Goal: Task Accomplishment & Management: Complete application form

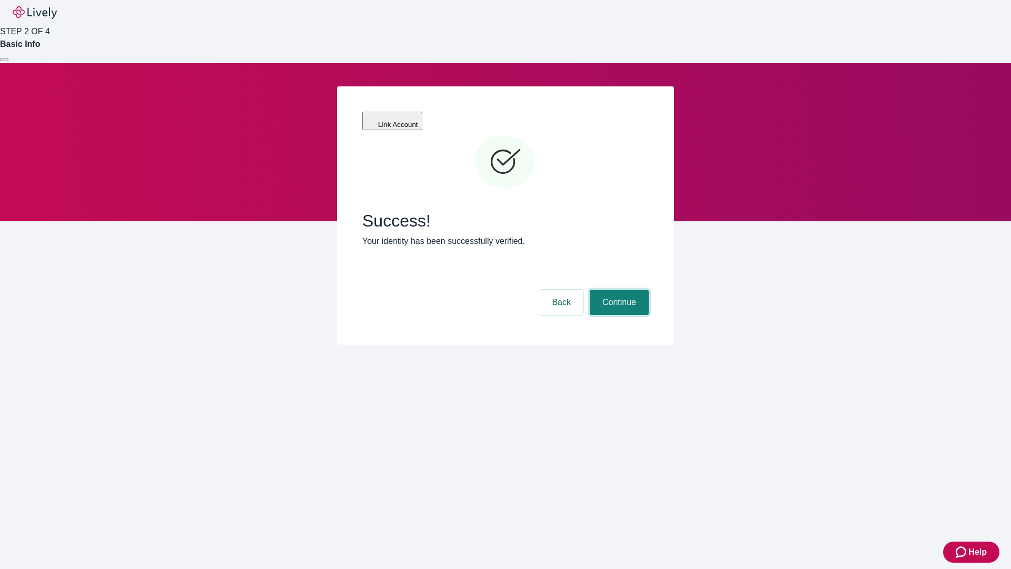
click at [618, 290] on button "Continue" at bounding box center [619, 302] width 59 height 25
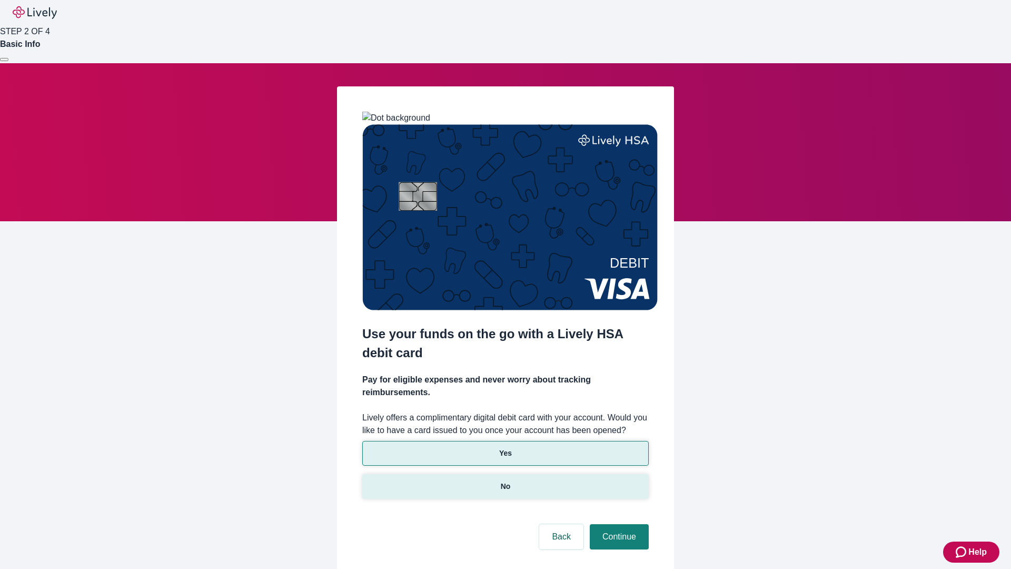
click at [505, 481] on p "No" at bounding box center [506, 486] width 10 height 11
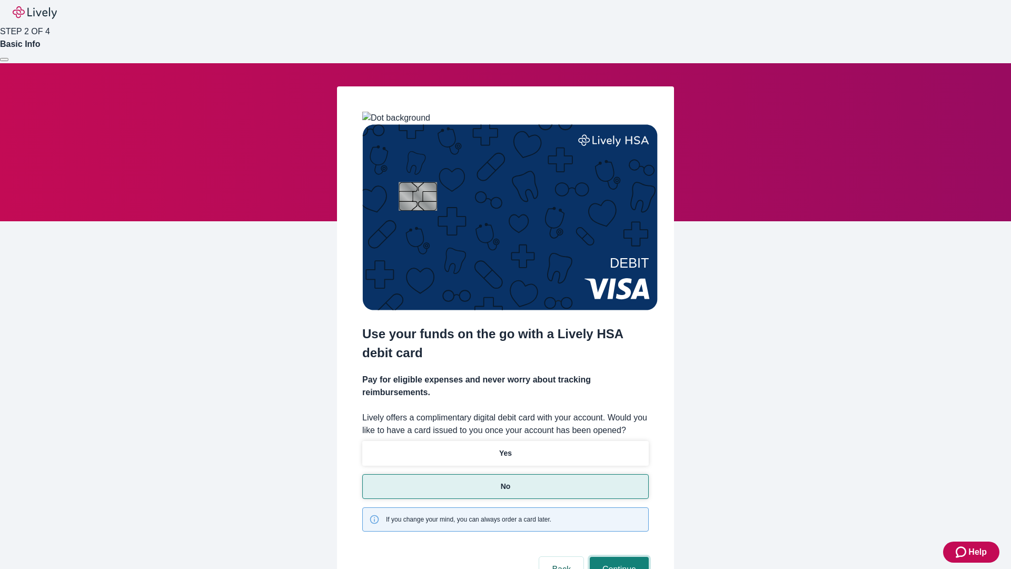
click at [618, 557] on button "Continue" at bounding box center [619, 569] width 59 height 25
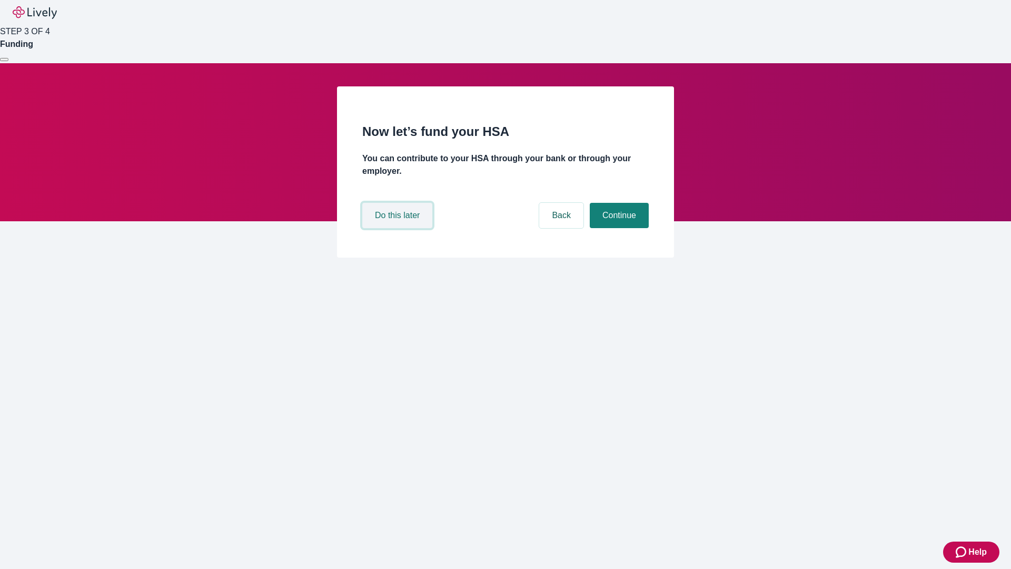
click at [399, 228] on button "Do this later" at bounding box center [397, 215] width 70 height 25
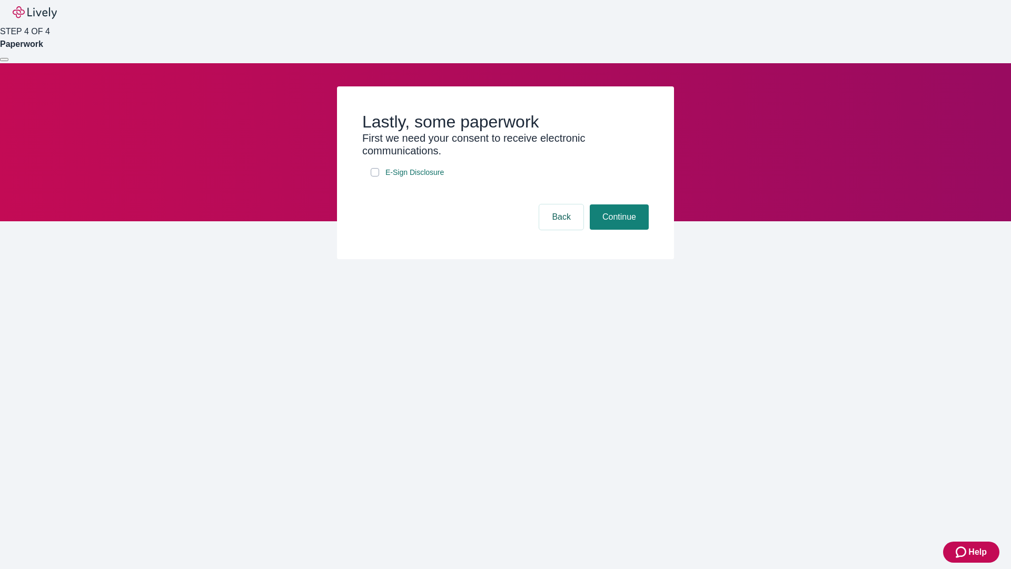
click at [375, 176] on input "E-Sign Disclosure" at bounding box center [375, 172] width 8 height 8
checkbox input "true"
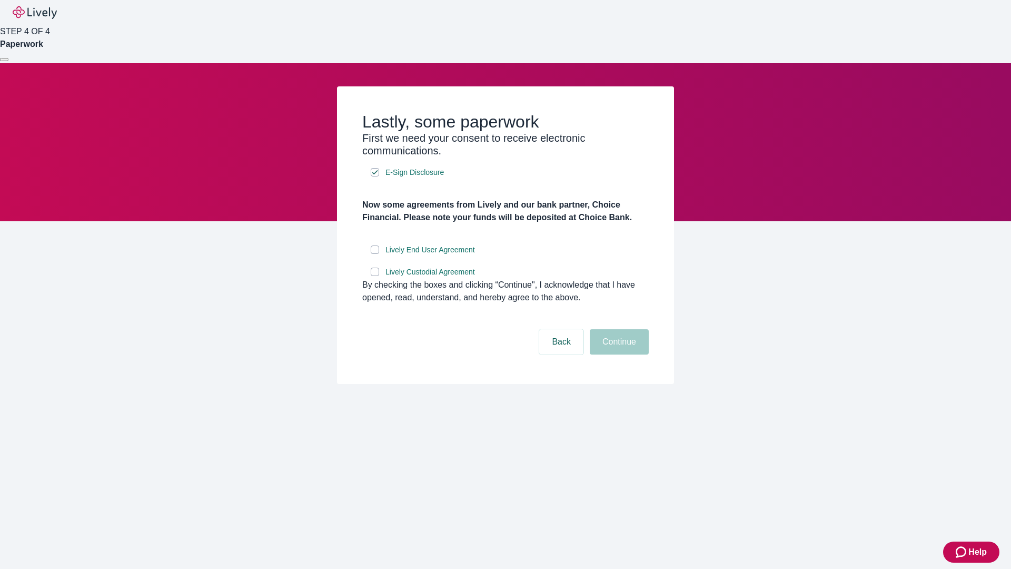
click at [375, 254] on input "Lively End User Agreement" at bounding box center [375, 249] width 8 height 8
checkbox input "true"
click at [375, 276] on input "Lively Custodial Agreement" at bounding box center [375, 271] width 8 height 8
checkbox input "true"
click at [618, 354] on button "Continue" at bounding box center [619, 341] width 59 height 25
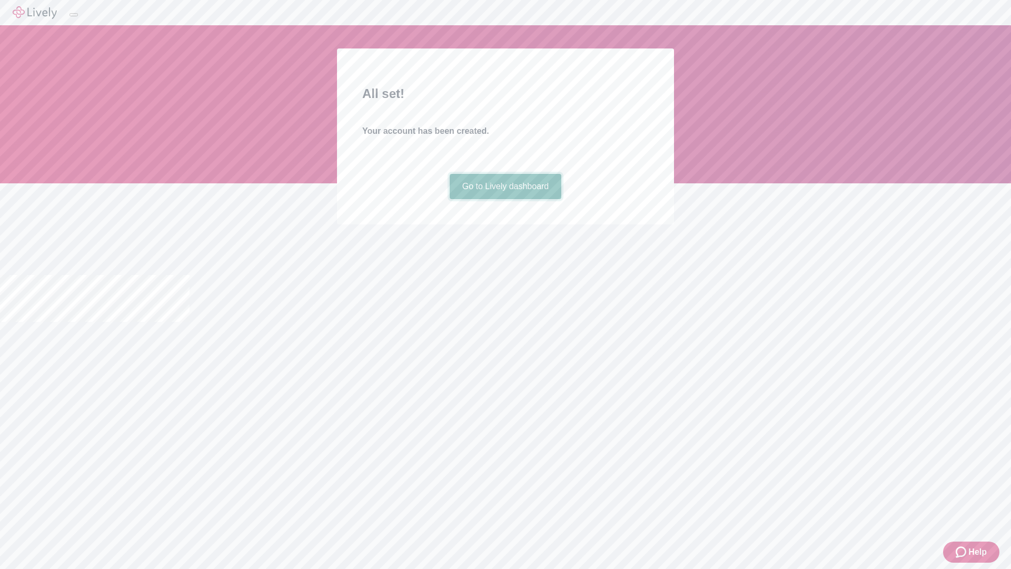
click at [505, 199] on link "Go to Lively dashboard" at bounding box center [506, 186] width 112 height 25
